Goal: Browse casually

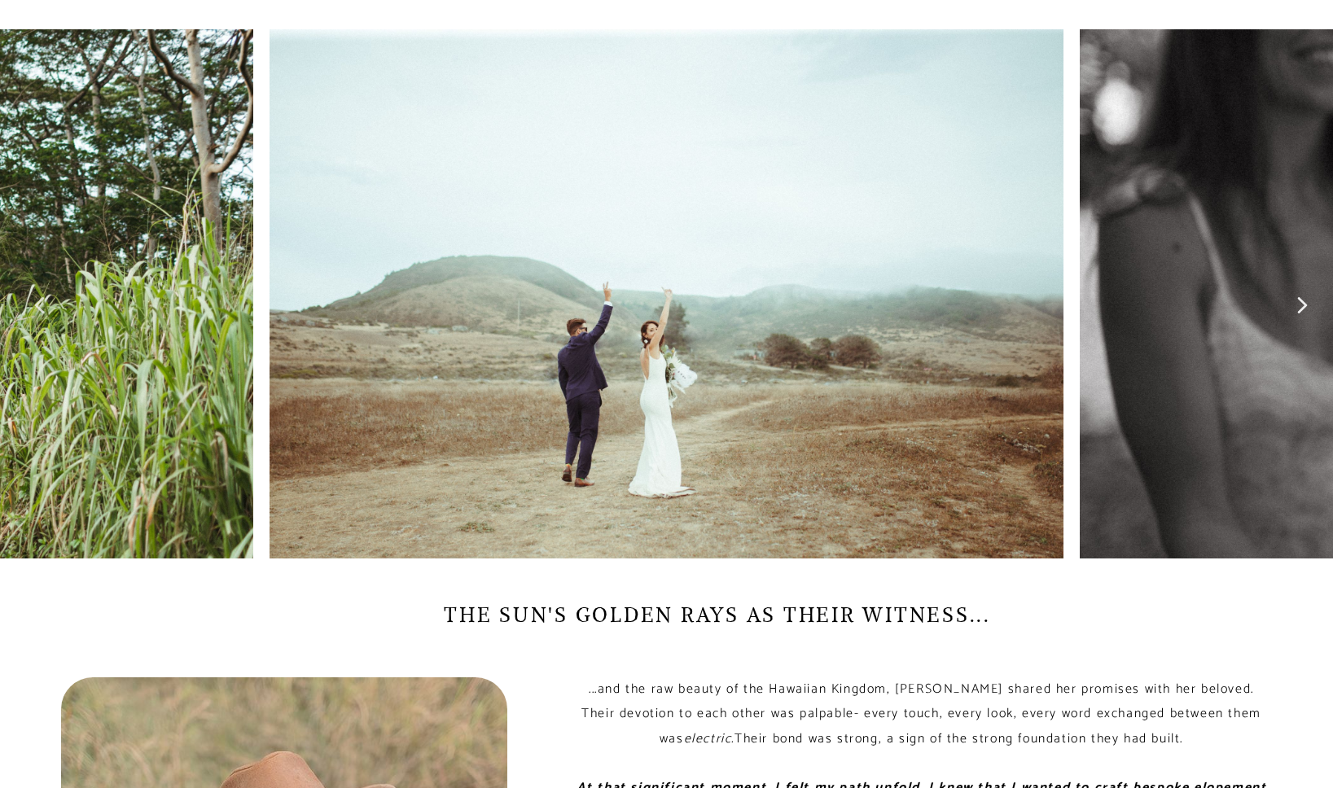
scroll to position [962, 0]
click at [1300, 315] on icon at bounding box center [1302, 305] width 12 height 33
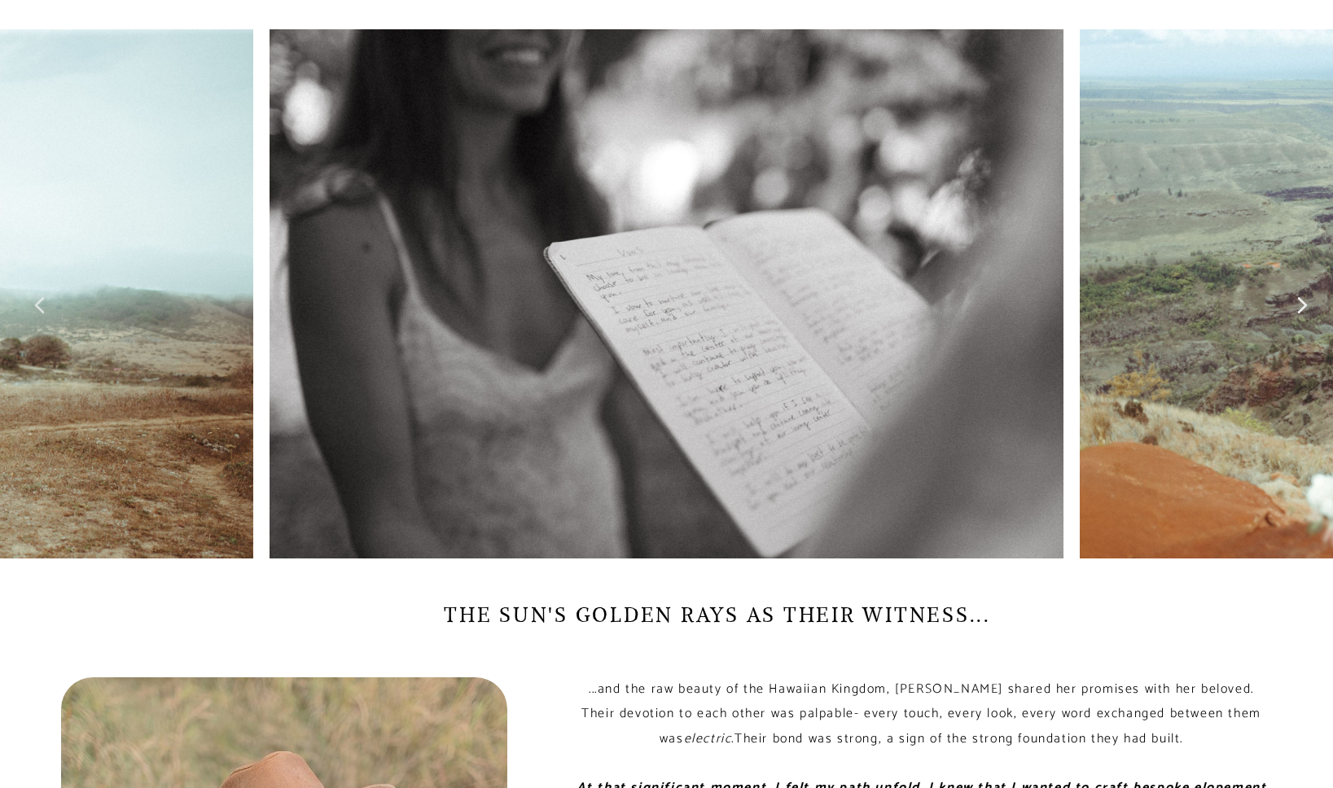
click at [1300, 315] on icon at bounding box center [1302, 305] width 12 height 33
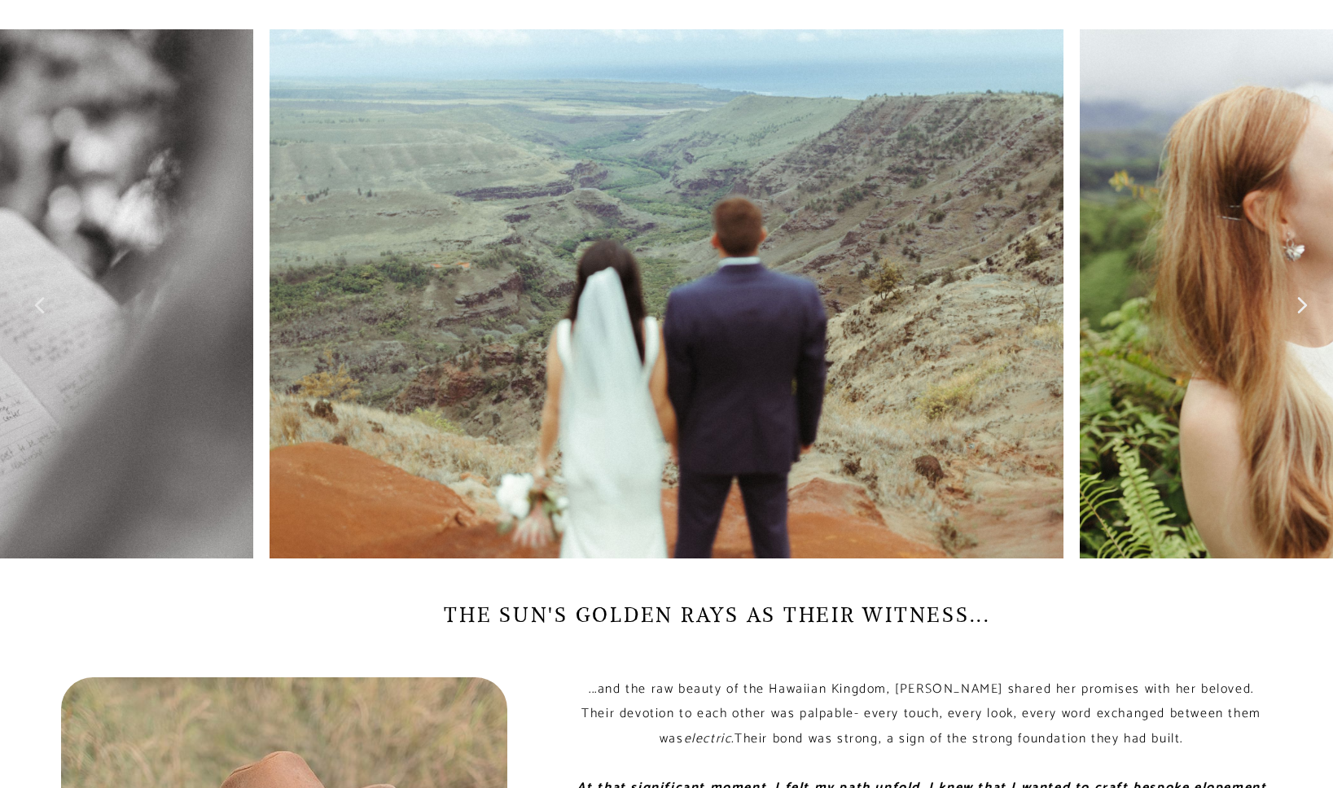
click at [1300, 315] on icon at bounding box center [1302, 305] width 12 height 33
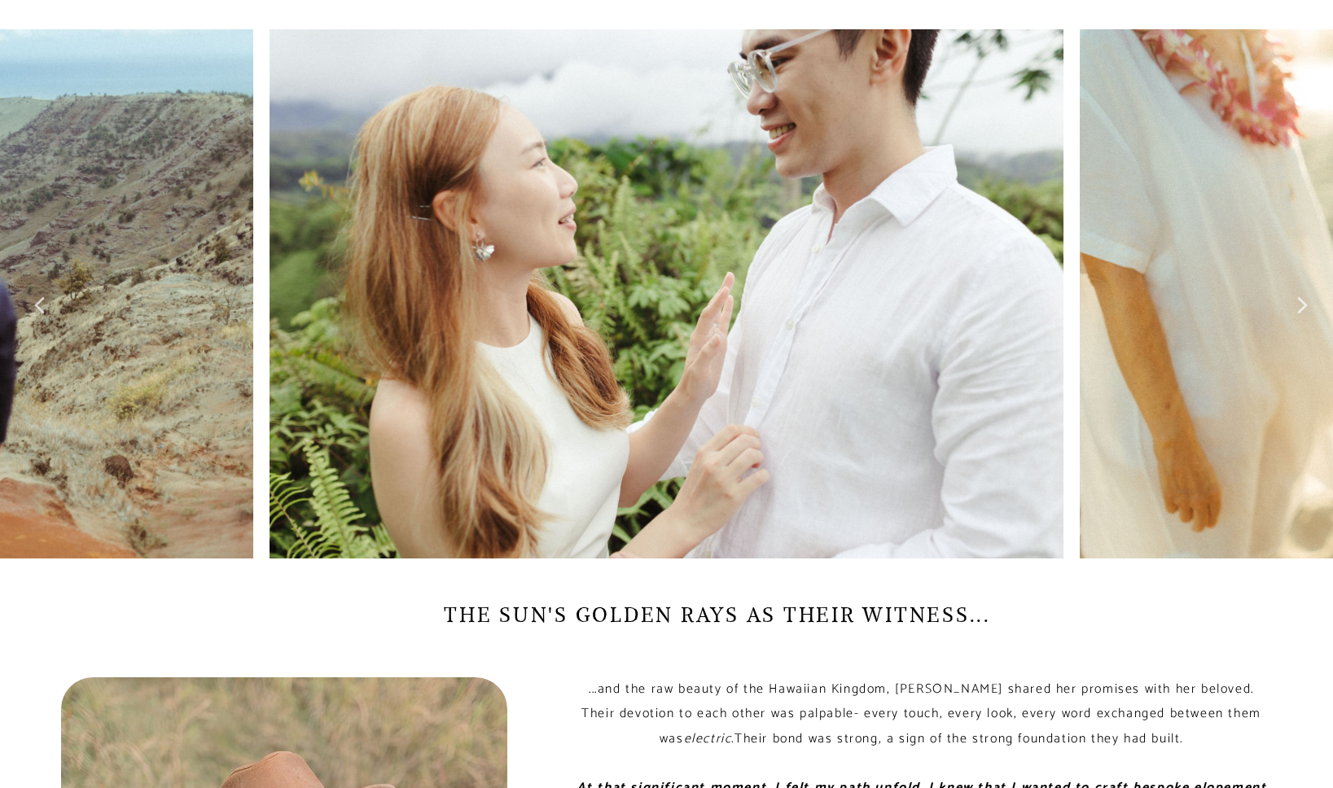
click at [1300, 315] on icon at bounding box center [1302, 305] width 12 height 33
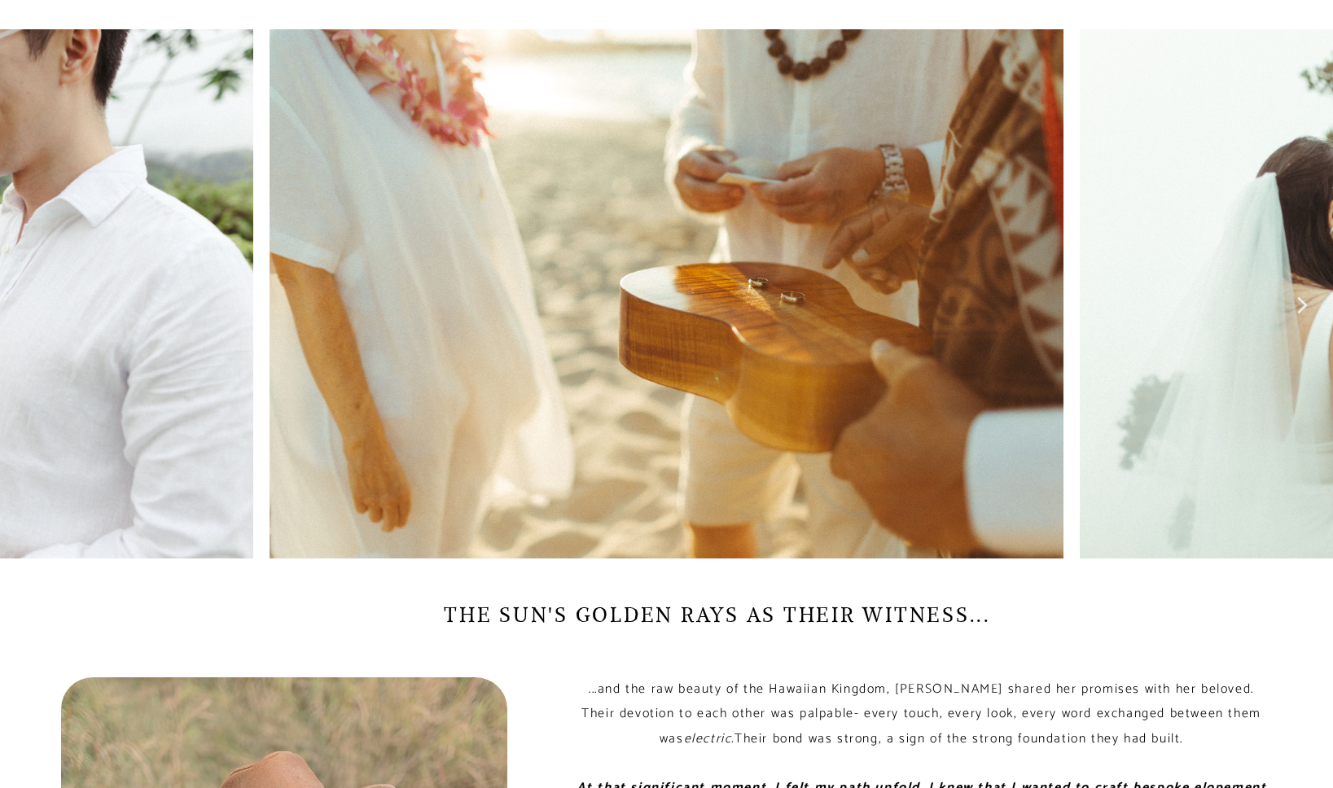
click at [1300, 316] on icon at bounding box center [1302, 305] width 12 height 33
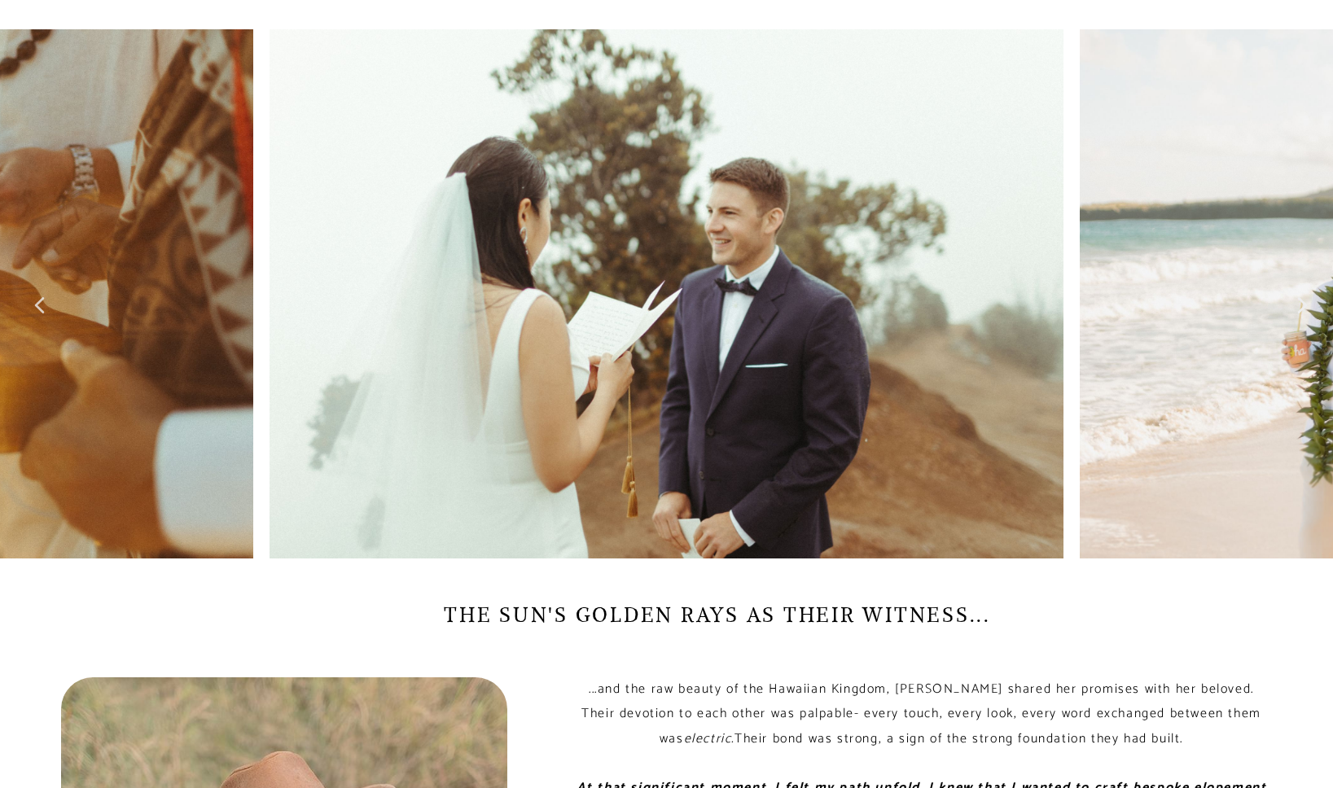
click at [1300, 317] on icon at bounding box center [1302, 305] width 12 height 33
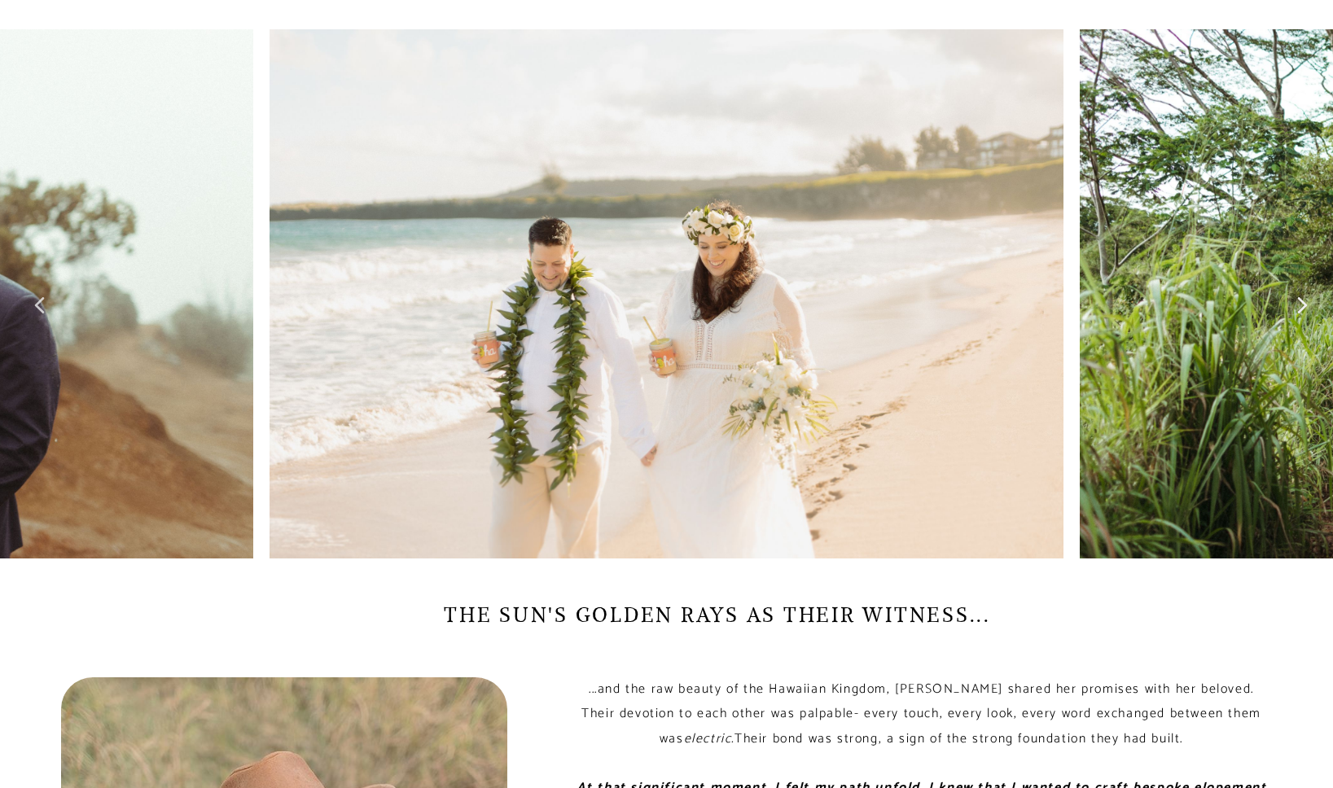
click at [1300, 317] on icon at bounding box center [1302, 305] width 12 height 33
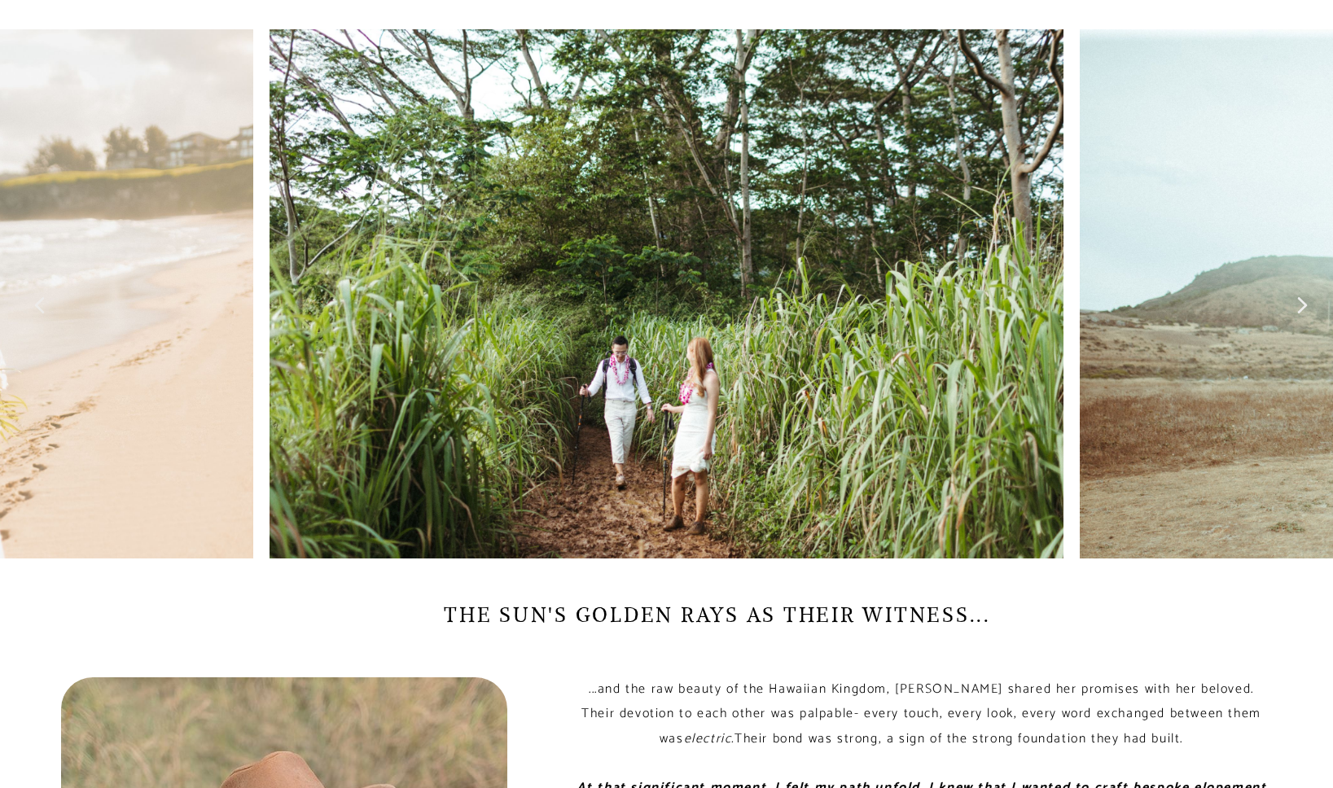
click at [1300, 317] on icon at bounding box center [1302, 305] width 12 height 33
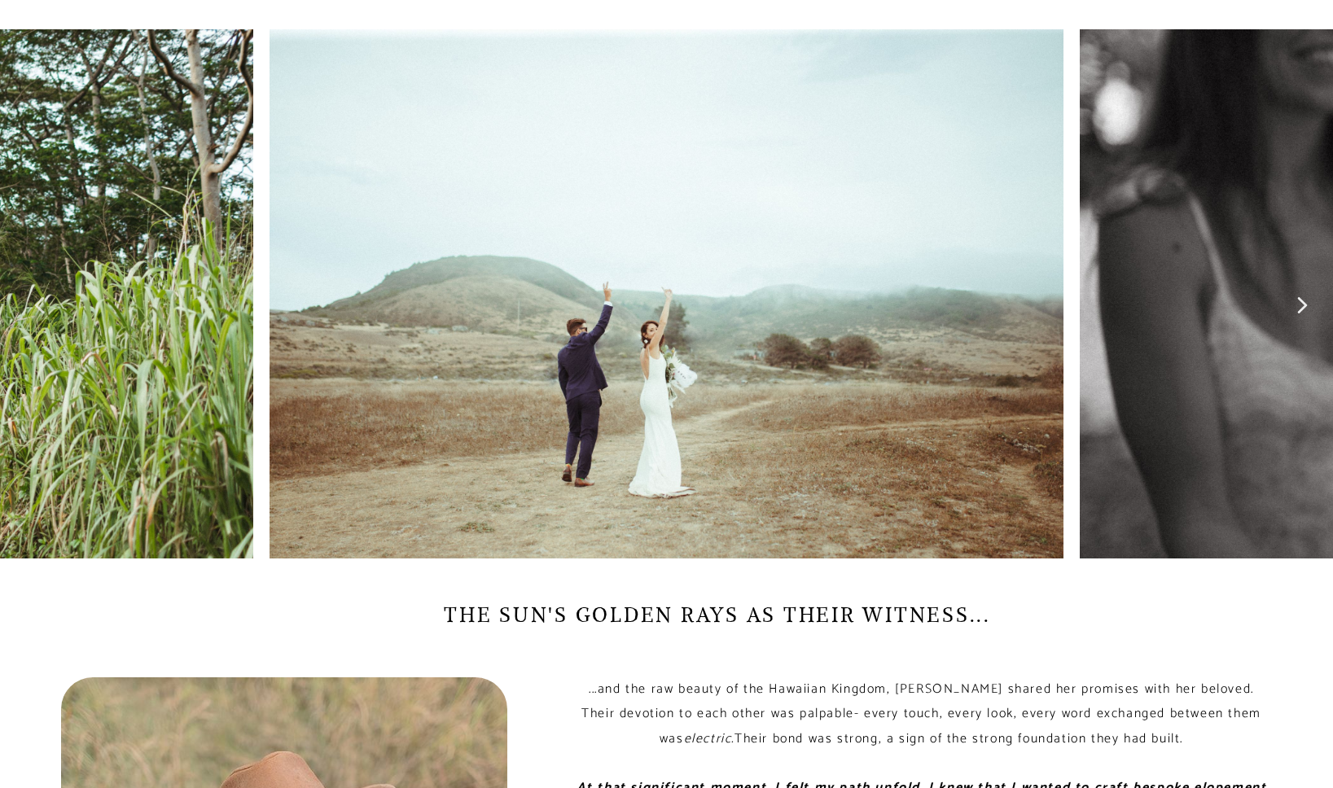
click at [1300, 317] on icon at bounding box center [1302, 305] width 12 height 33
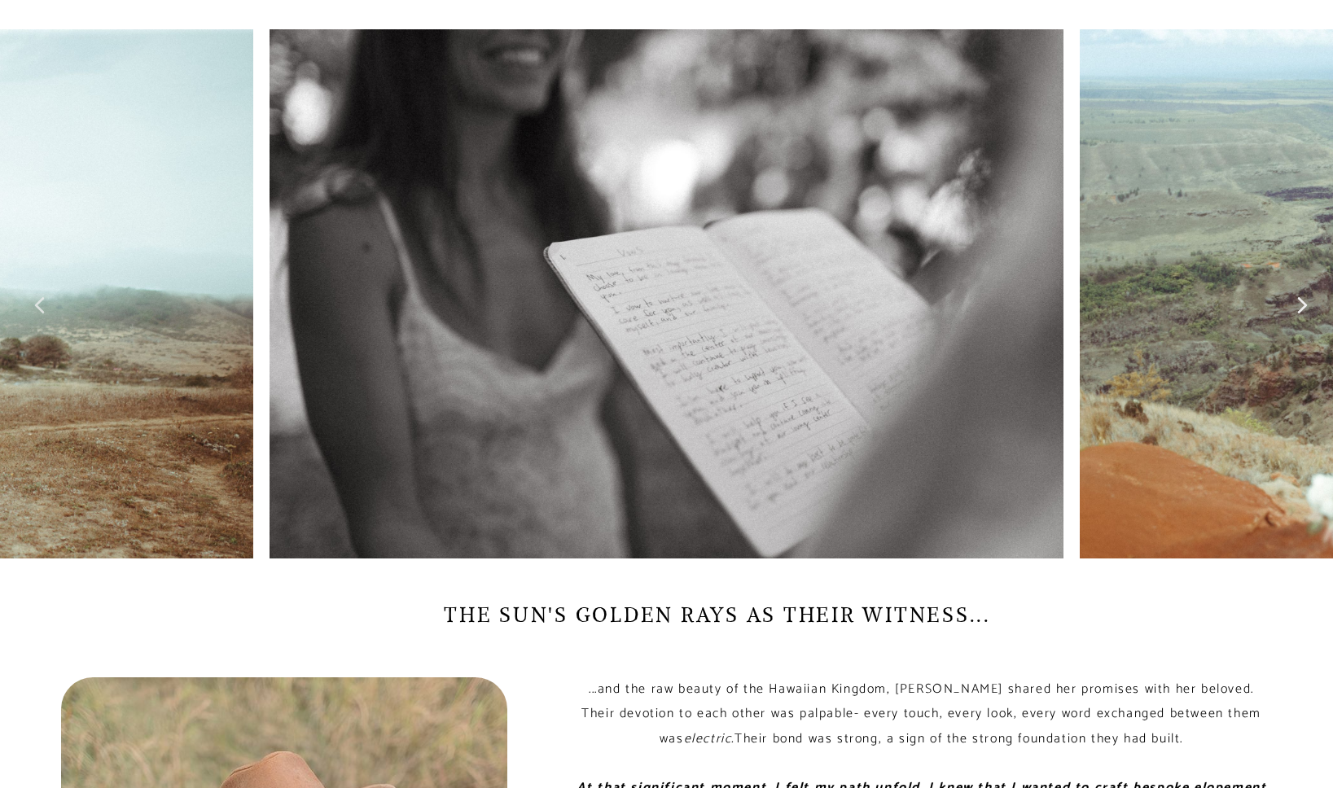
click at [1300, 318] on icon at bounding box center [1302, 305] width 12 height 33
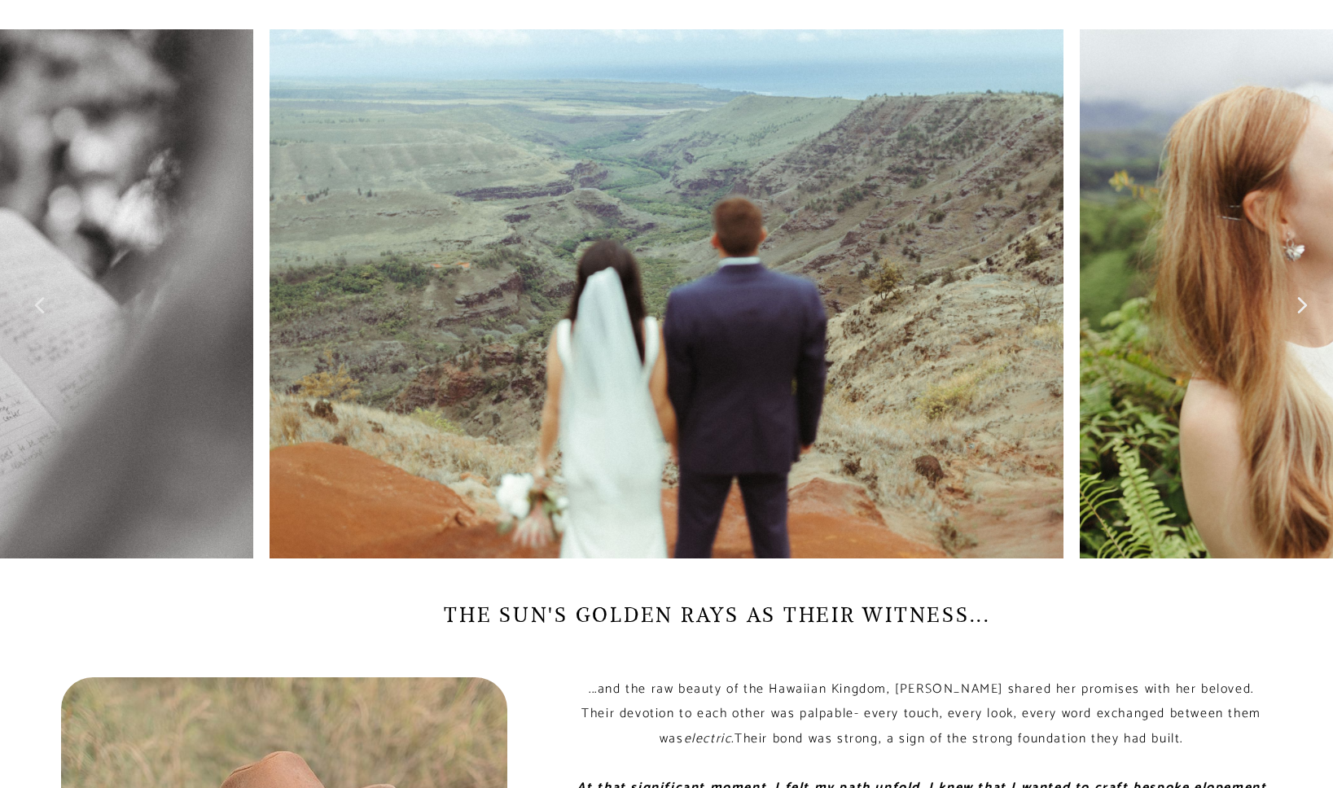
click at [1300, 318] on icon at bounding box center [1302, 305] width 12 height 33
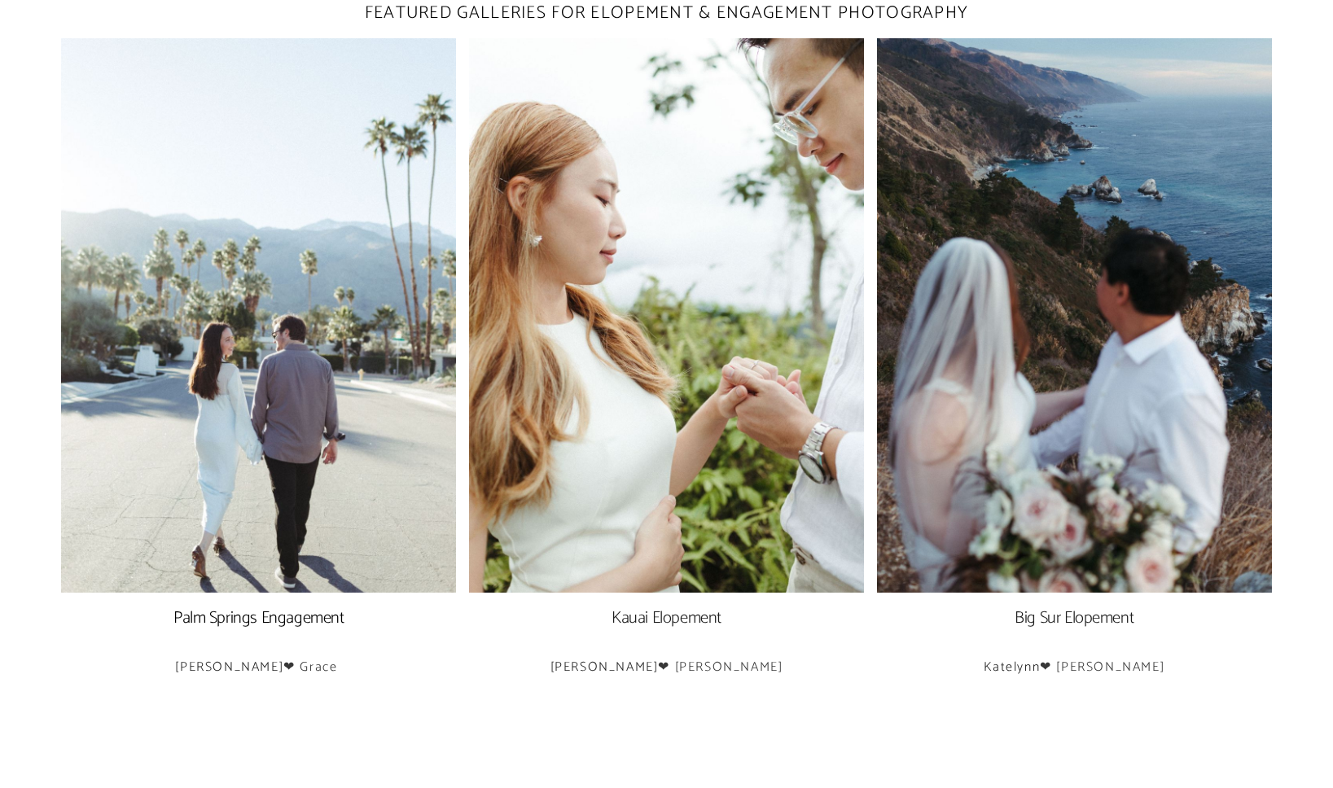
scroll to position [2379, 0]
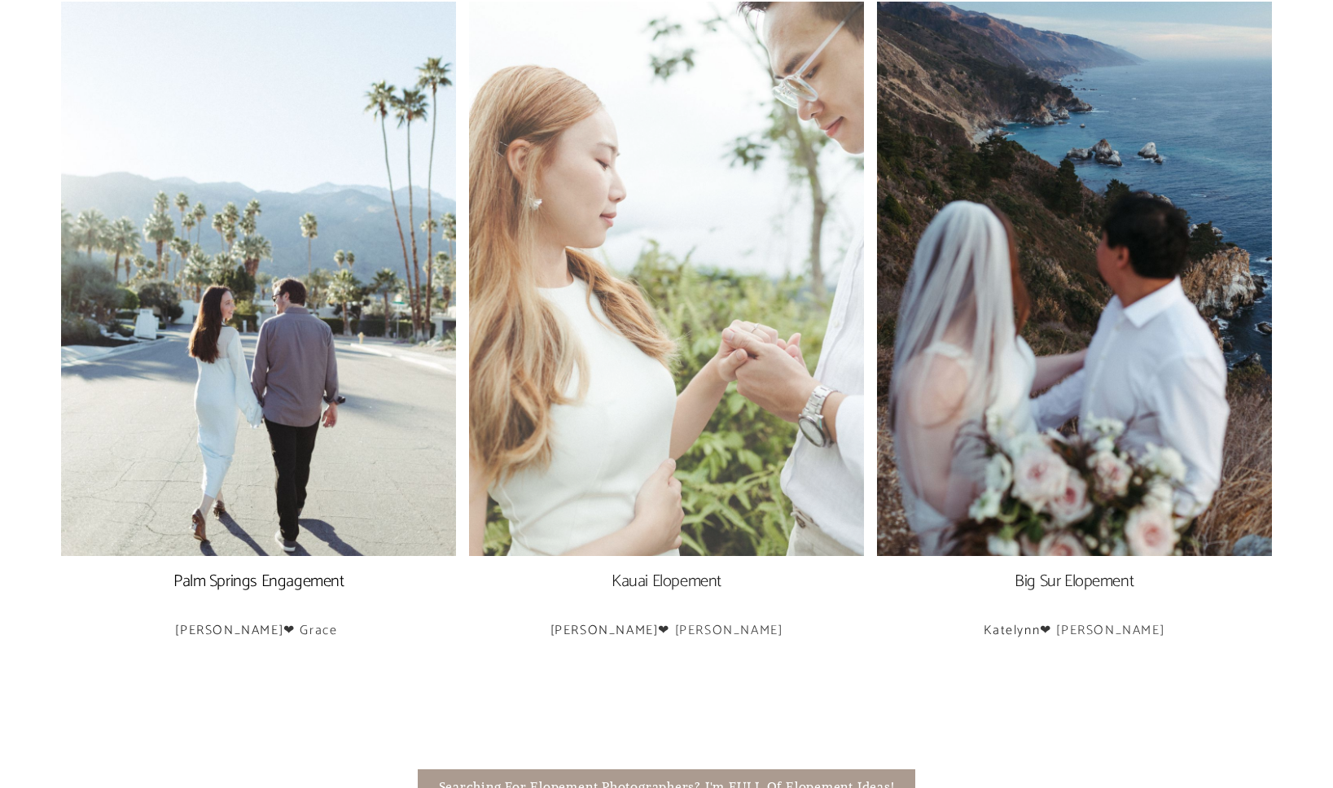
click at [742, 323] on img at bounding box center [666, 279] width 395 height 554
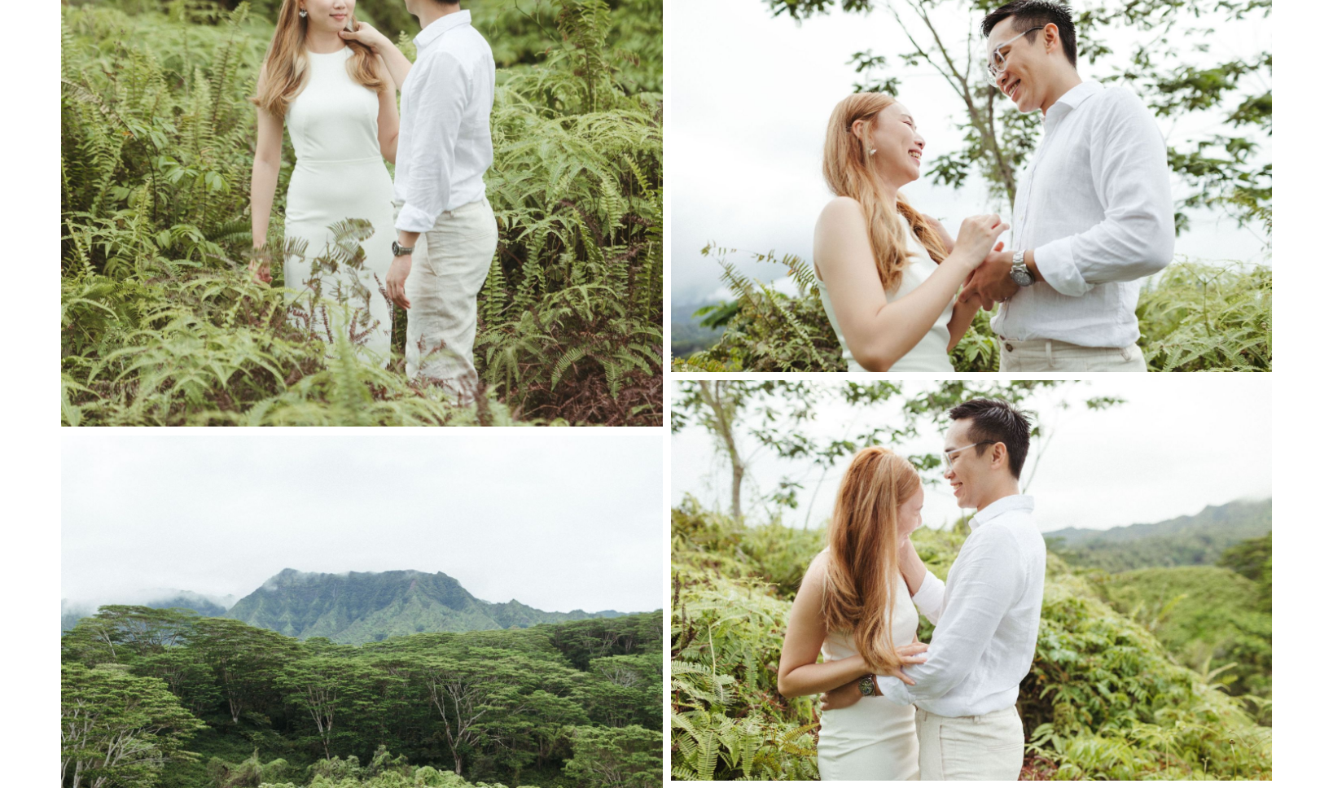
scroll to position [12716, 0]
